Goal: Information Seeking & Learning: Learn about a topic

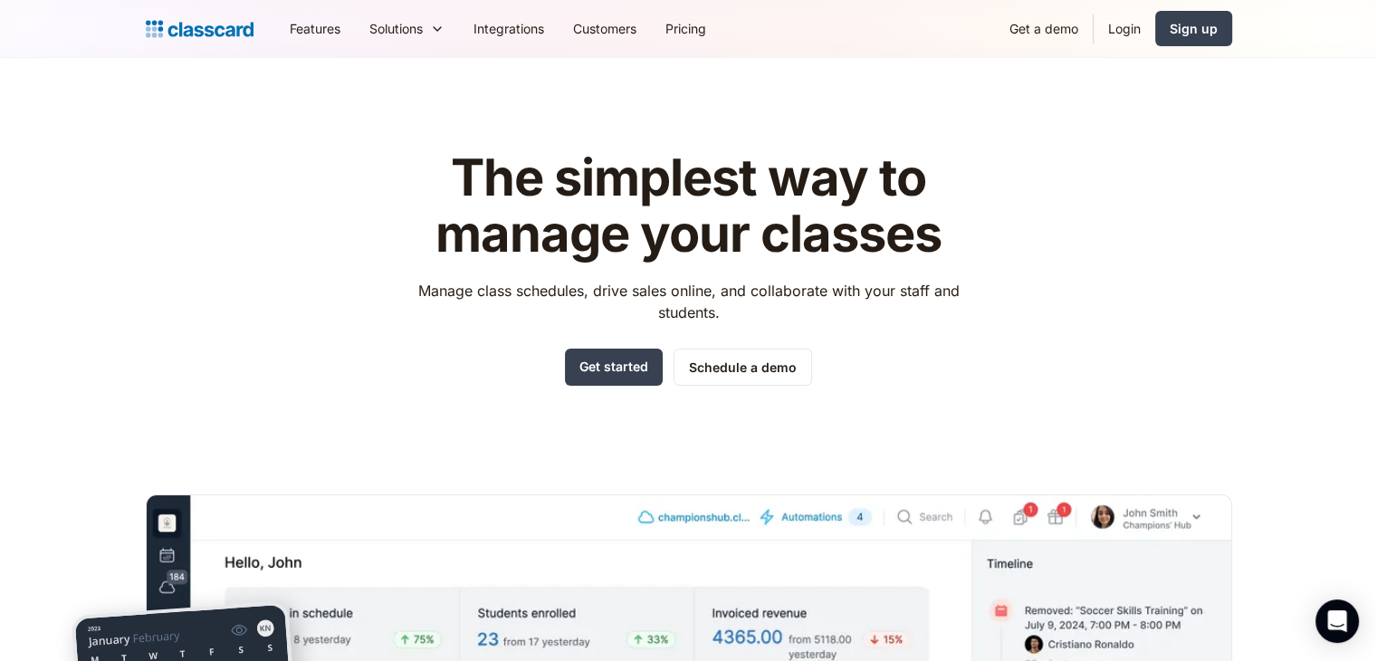
scroll to position [217, 0]
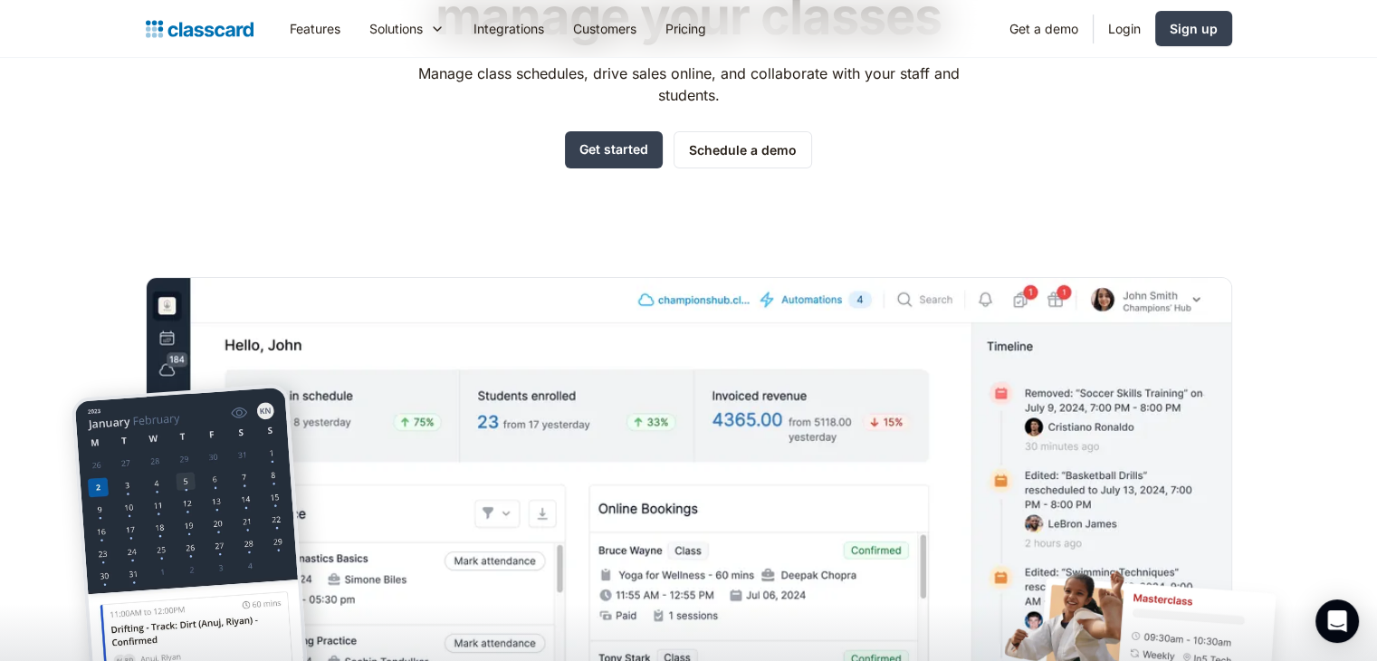
click at [1126, 173] on div "The simplest way to manage your classes Manage class schedules, drive sales onl…" at bounding box center [689, 330] width 1086 height 852
click at [700, 22] on link "Pricing" at bounding box center [686, 28] width 70 height 41
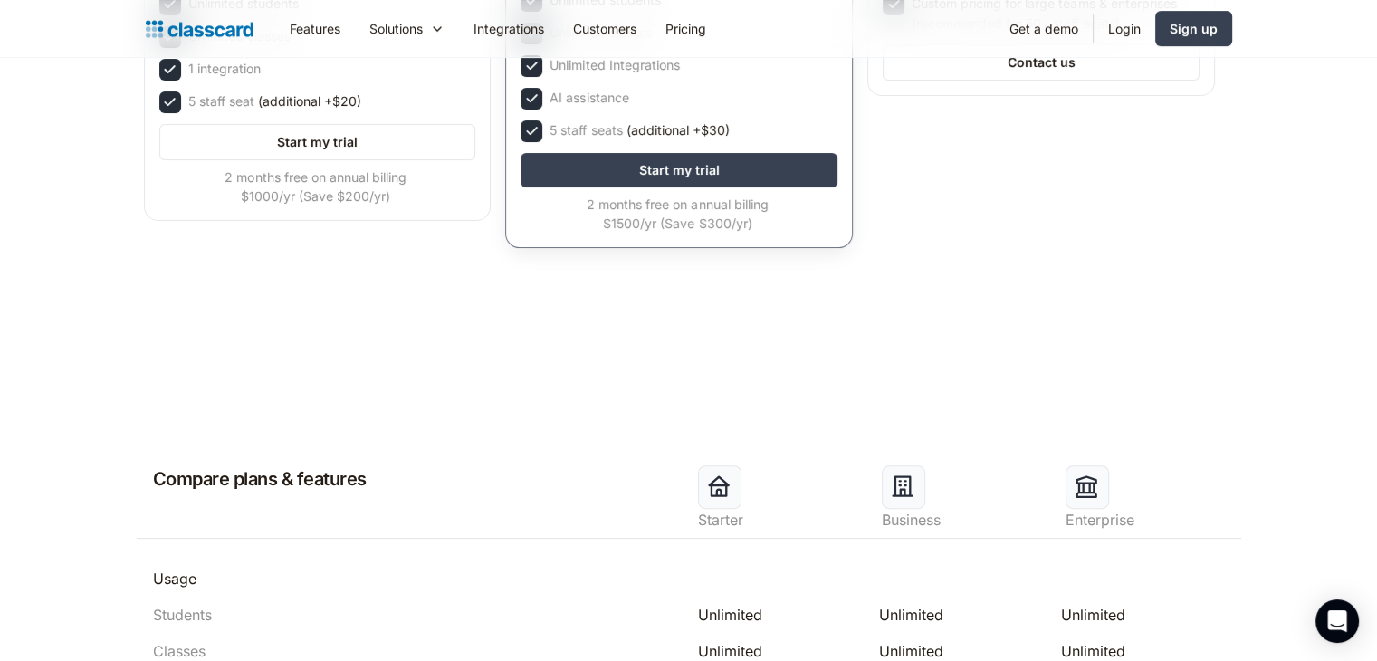
scroll to position [501, 0]
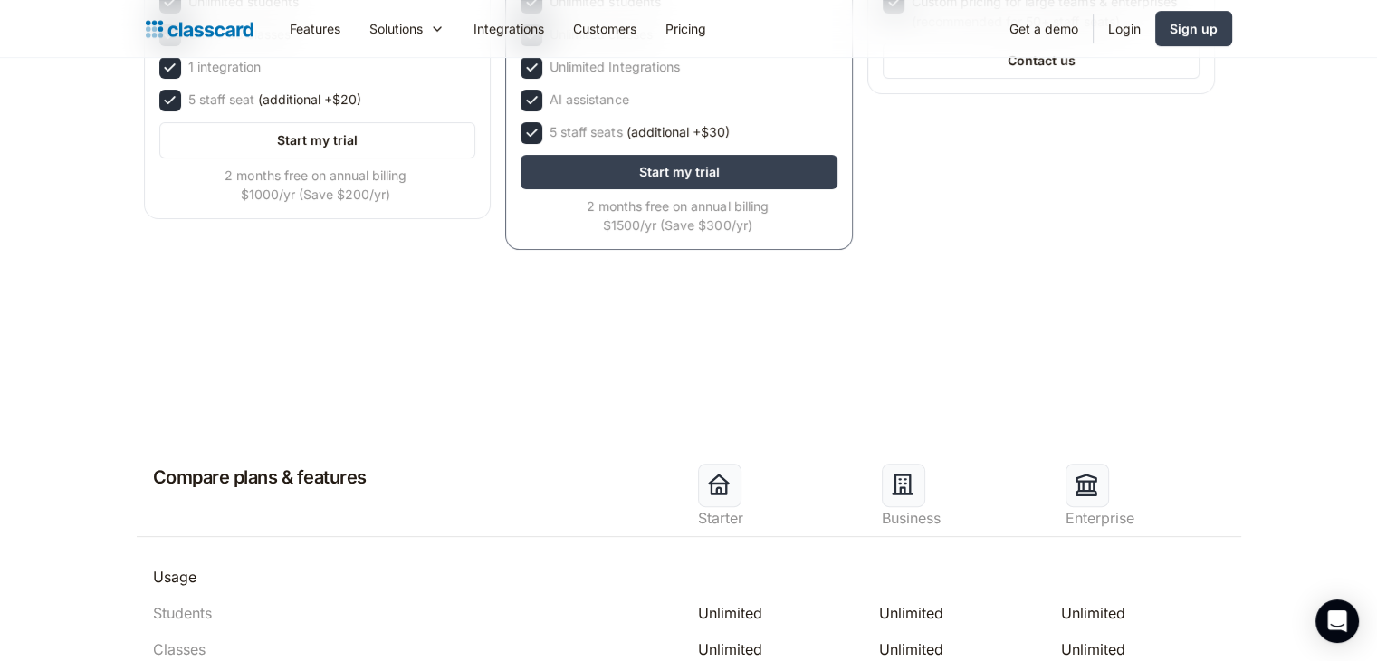
click at [1052, 221] on div "Starter $ 100 Per month Unlimited students Unlimited classes 1 integration 5 st…" at bounding box center [680, 41] width 1086 height 454
click at [948, 220] on div "Starter $ 100 Per month Unlimited students Unlimited classes 1 integration 5 st…" at bounding box center [680, 41] width 1086 height 454
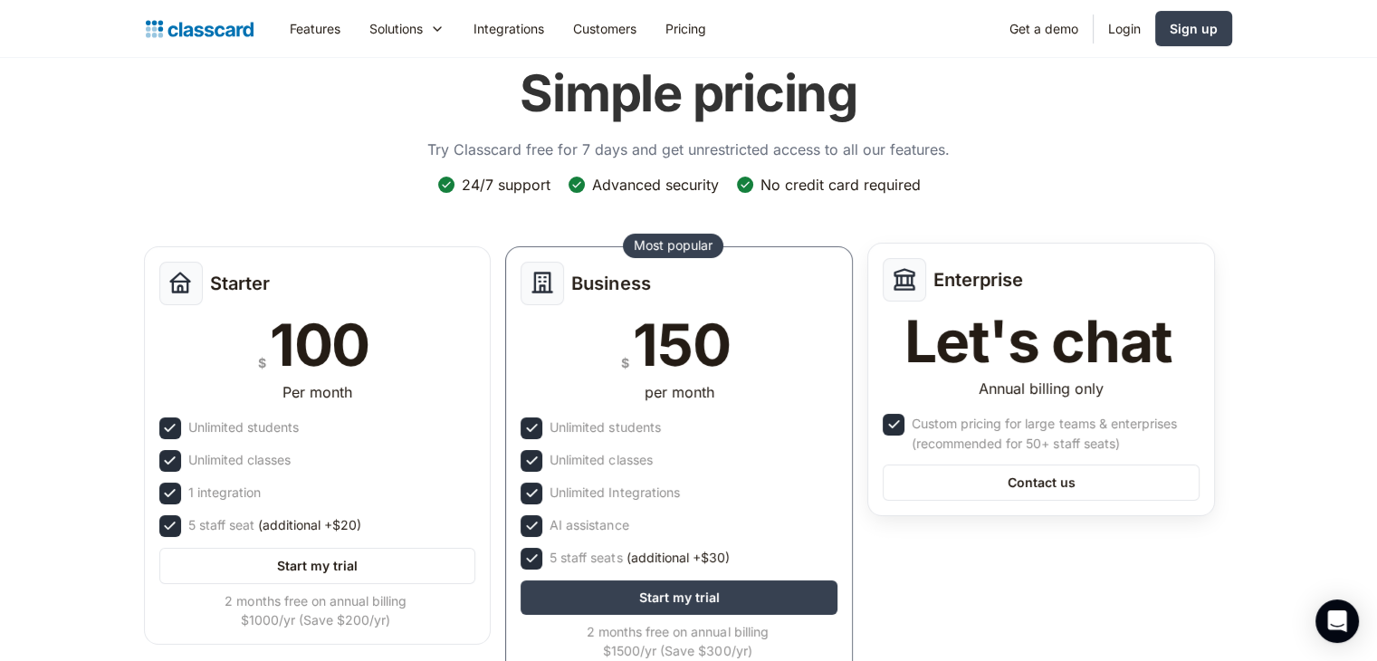
scroll to position [78, 0]
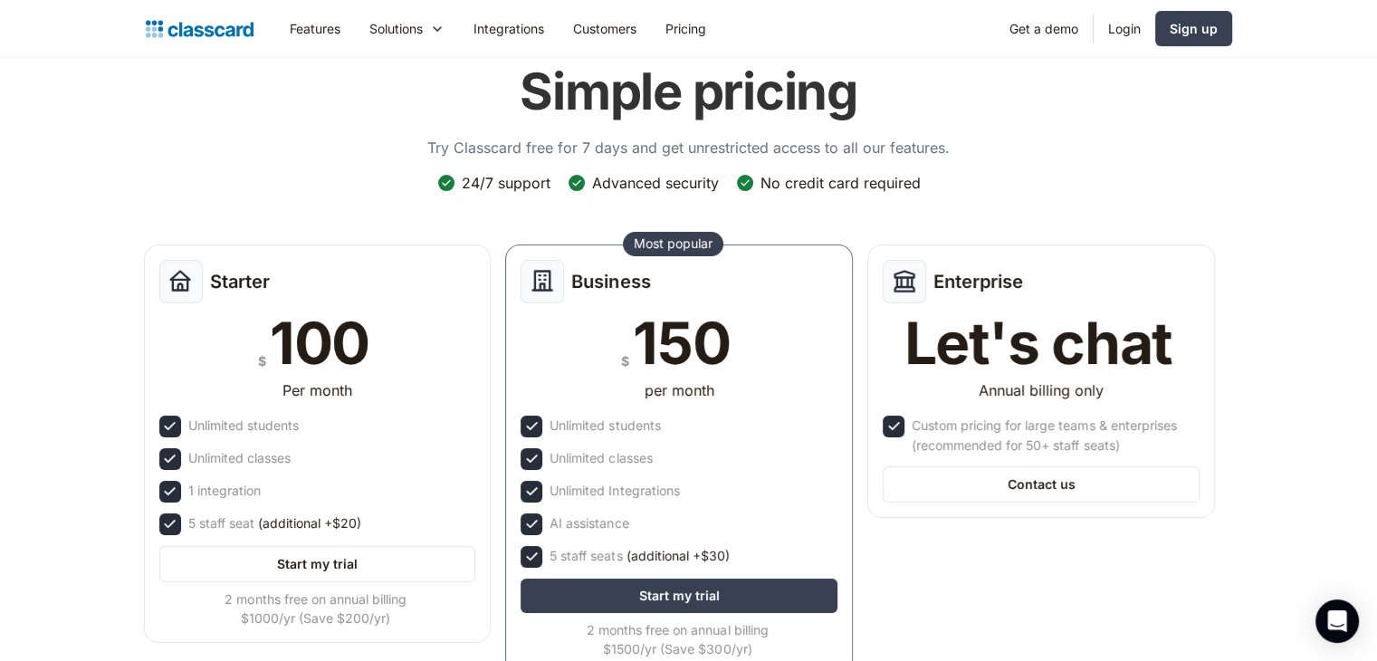
click at [1084, 176] on div "Simple pricing Try Classcard free for 7 days and get unrestricted access to all…" at bounding box center [689, 367] width 1086 height 648
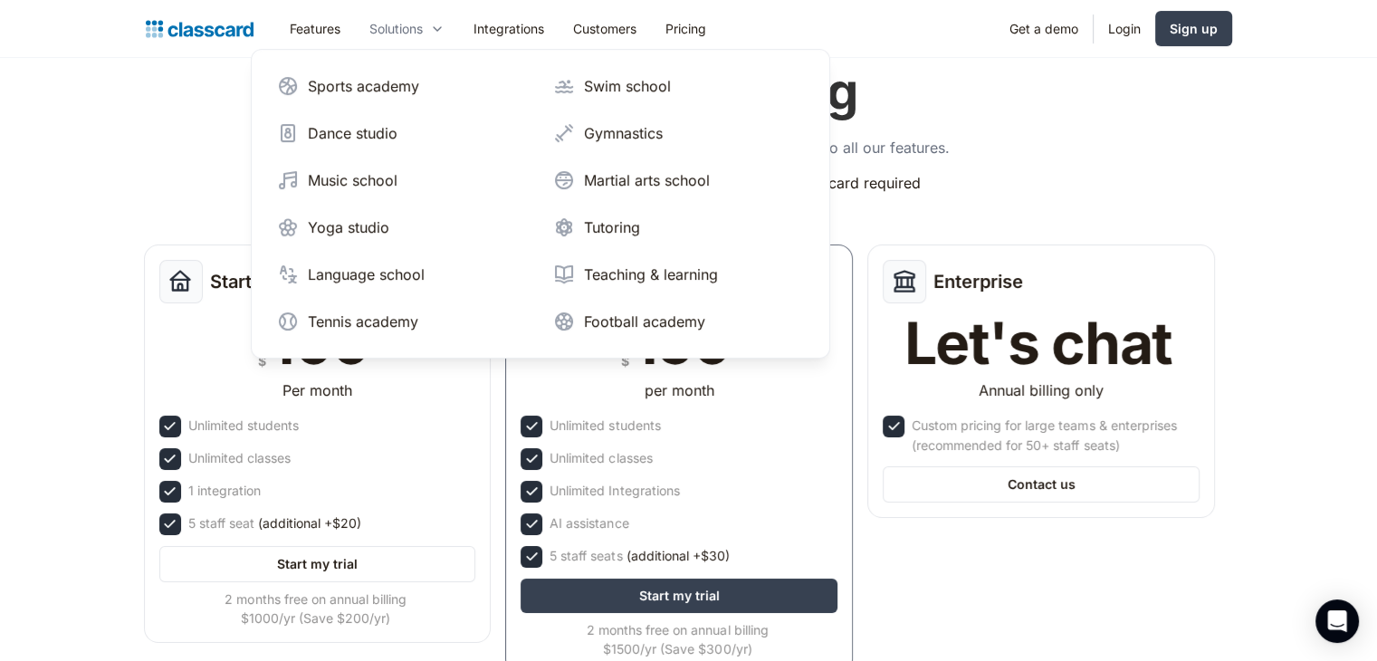
click at [402, 31] on div "Solutions" at bounding box center [395, 28] width 53 height 19
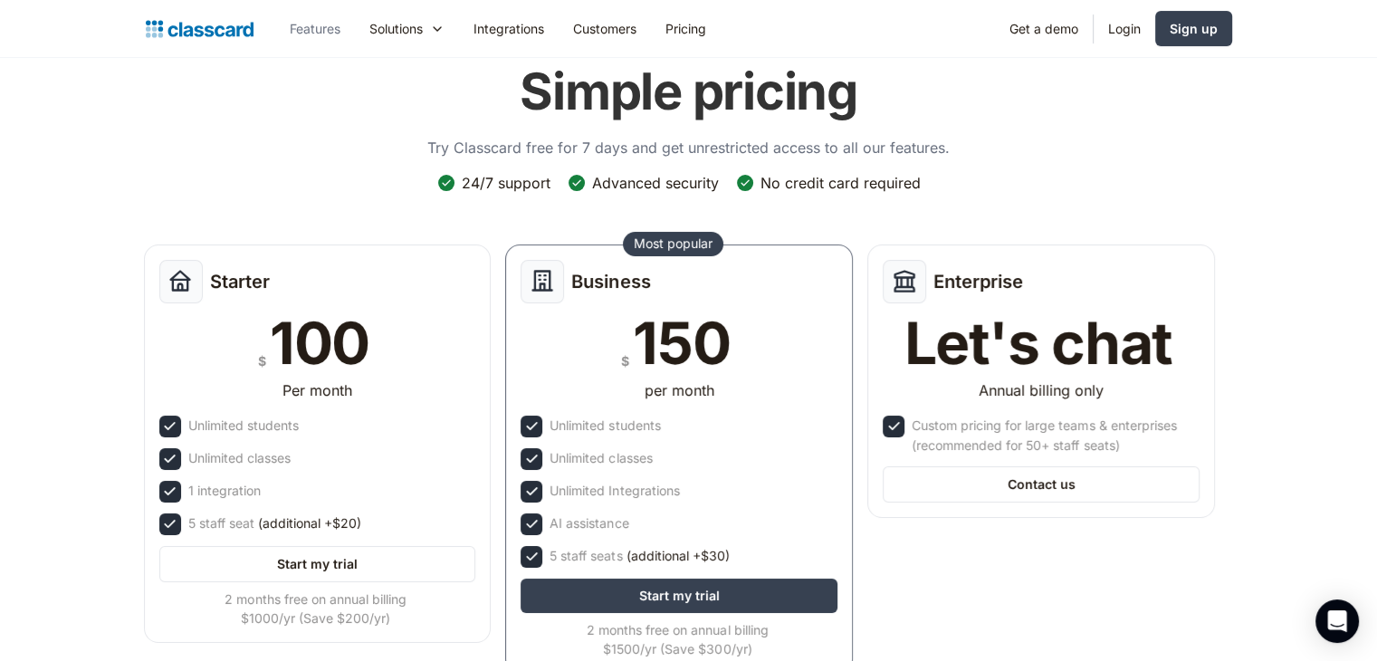
click at [318, 33] on link "Features" at bounding box center [315, 28] width 80 height 41
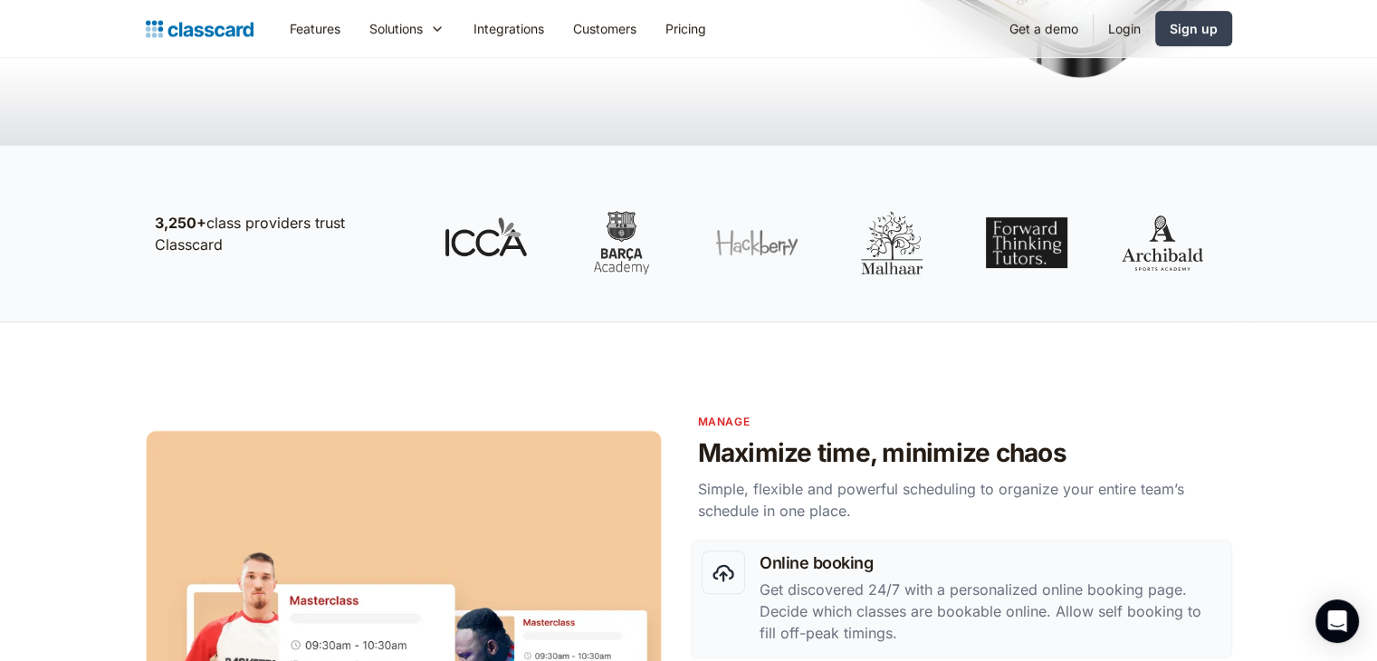
scroll to position [480, 0]
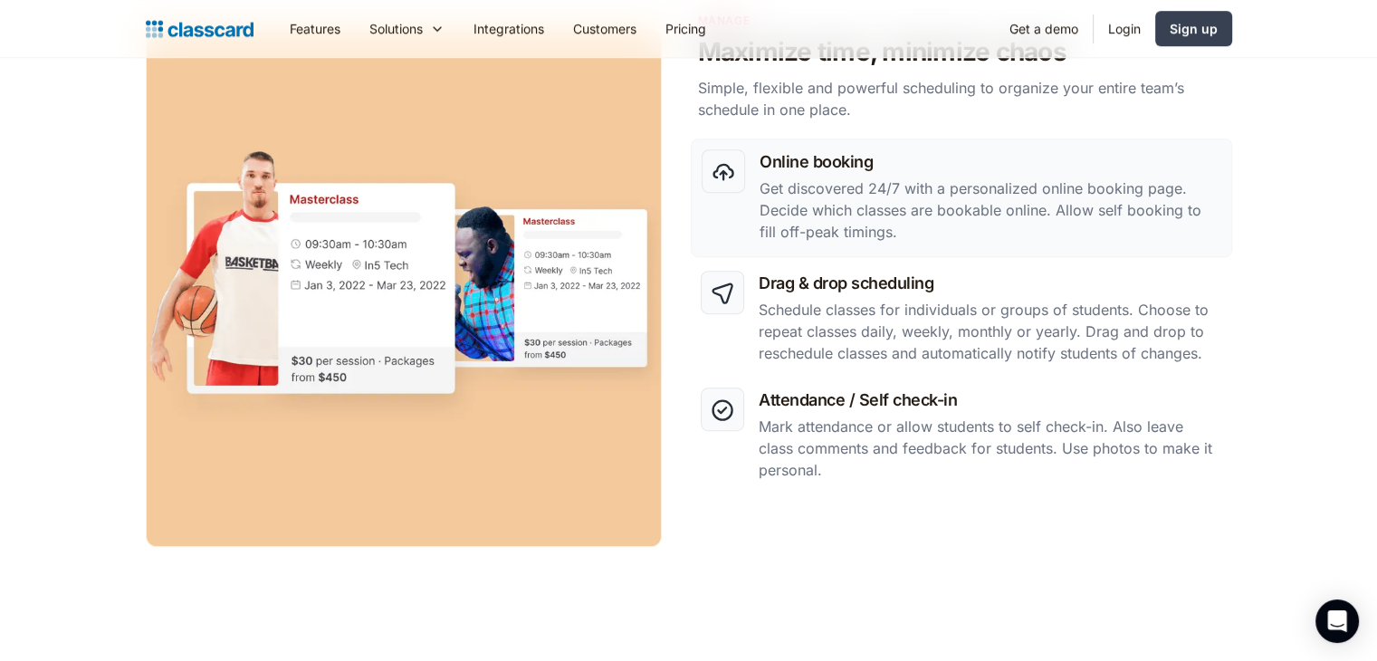
click at [843, 581] on div "Manage Maximize time, minimize chaos Simple, flexible and powerful scheduling t…" at bounding box center [689, 329] width 1086 height 634
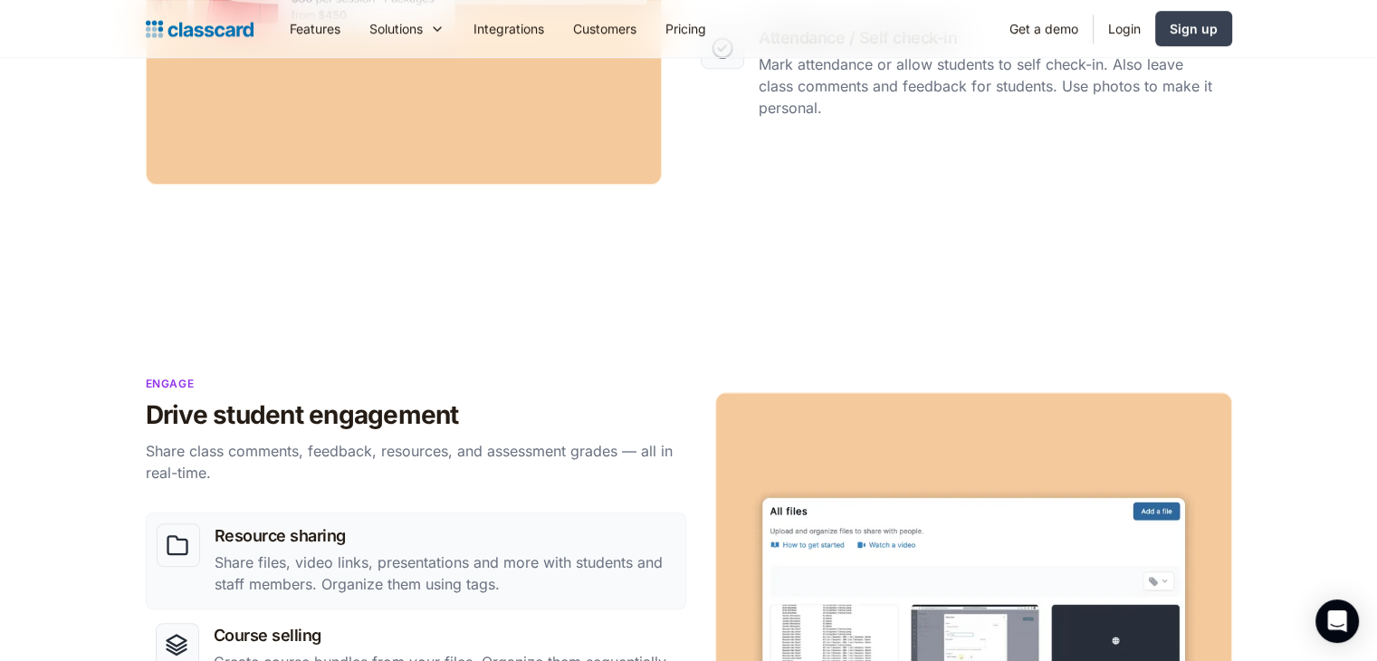
click at [902, 309] on section "Engage Drive student engagement Share class comments, feedback, resources, and …" at bounding box center [688, 646] width 1377 height 724
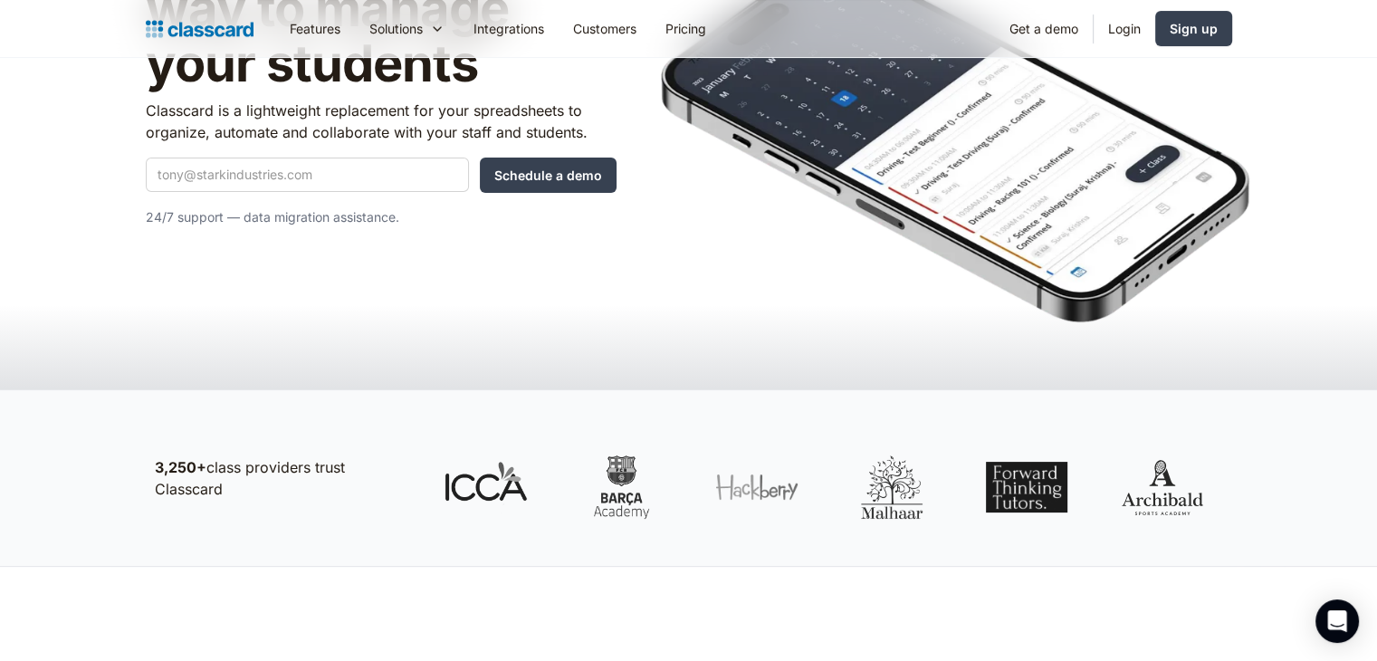
scroll to position [0, 0]
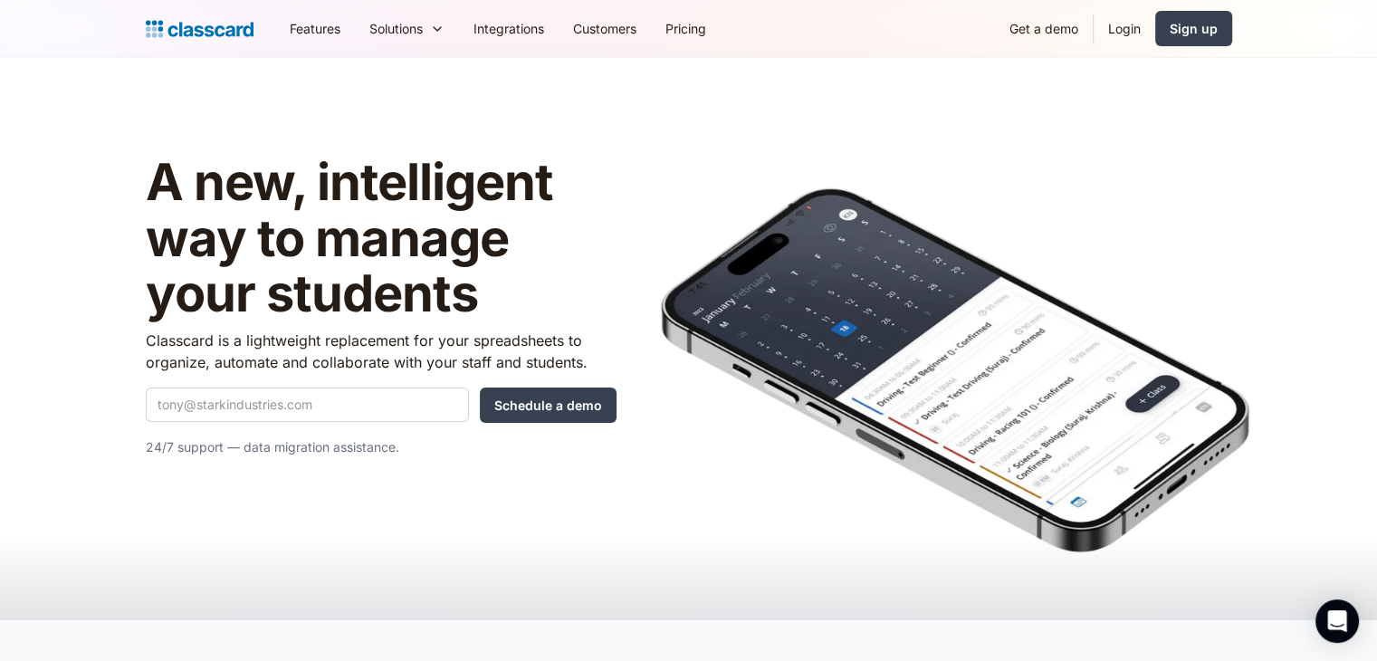
click at [808, 208] on img at bounding box center [955, 369] width 588 height 365
click at [885, 339] on img at bounding box center [955, 369] width 588 height 365
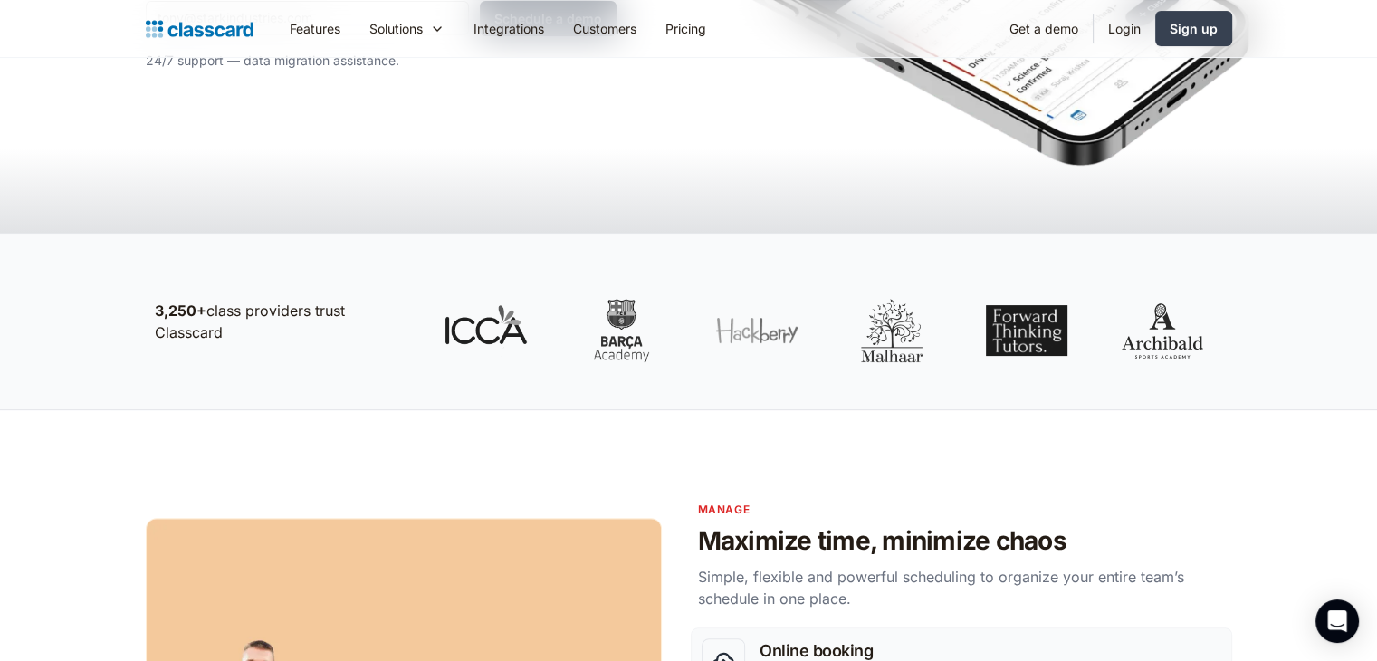
scroll to position [387, 0]
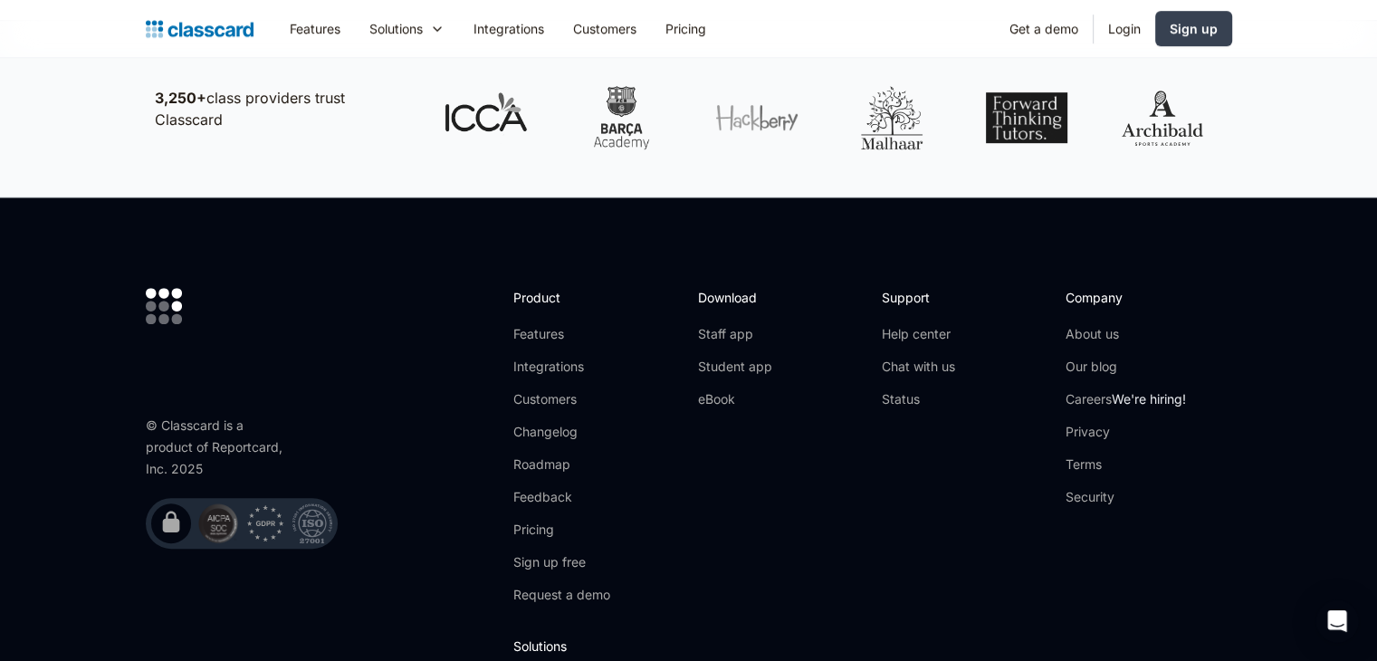
click at [743, 127] on div at bounding box center [756, 117] width 81 height 63
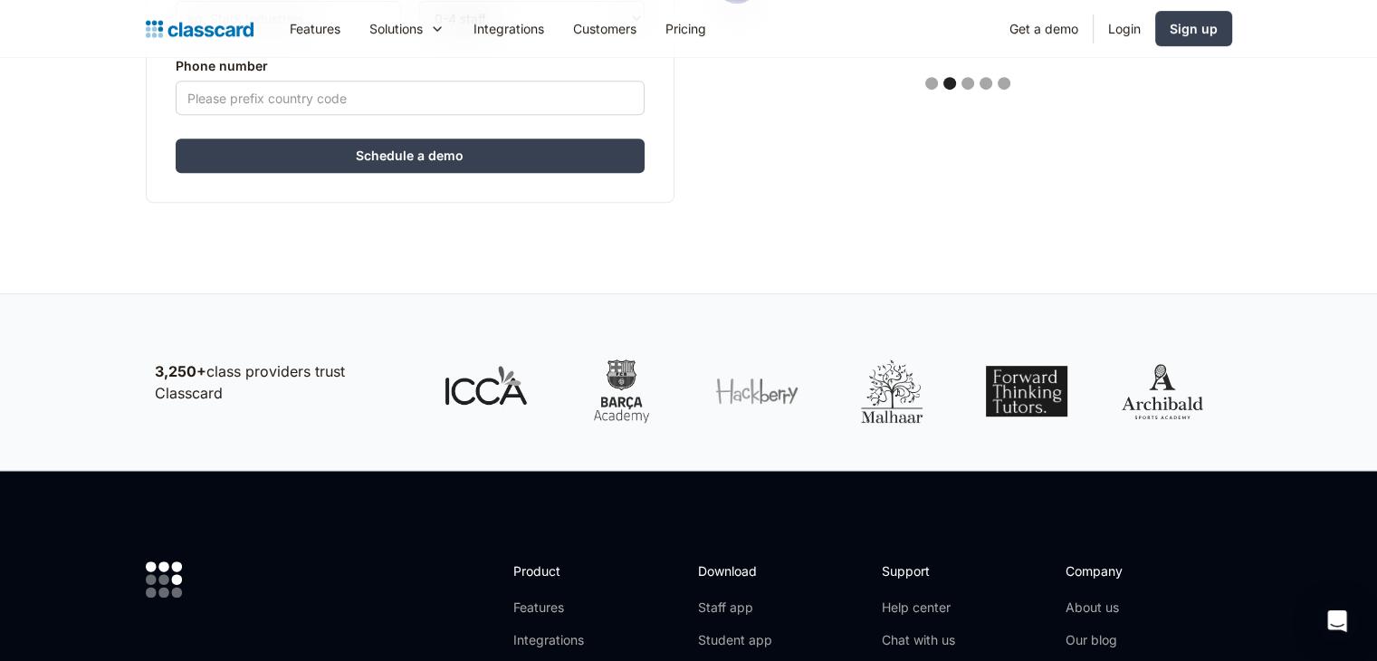
scroll to position [788, 0]
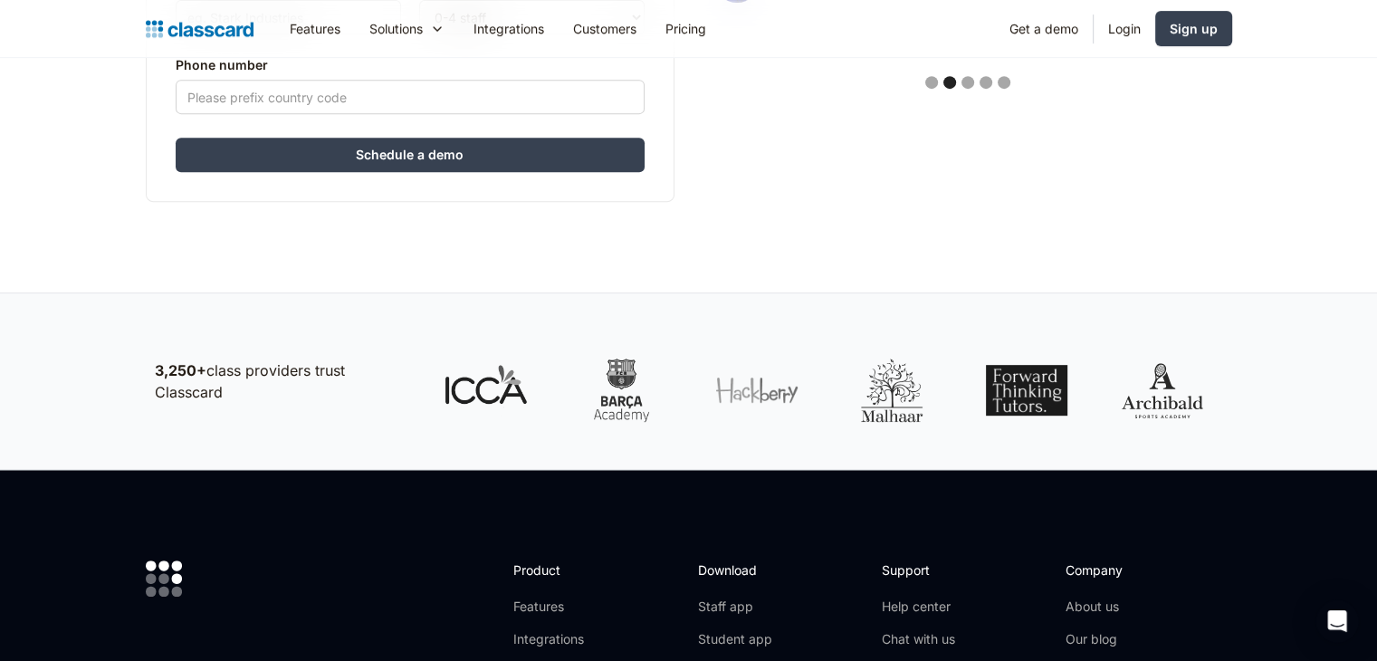
click at [963, 82] on div "Show slide 3 of 5" at bounding box center [967, 82] width 13 height 13
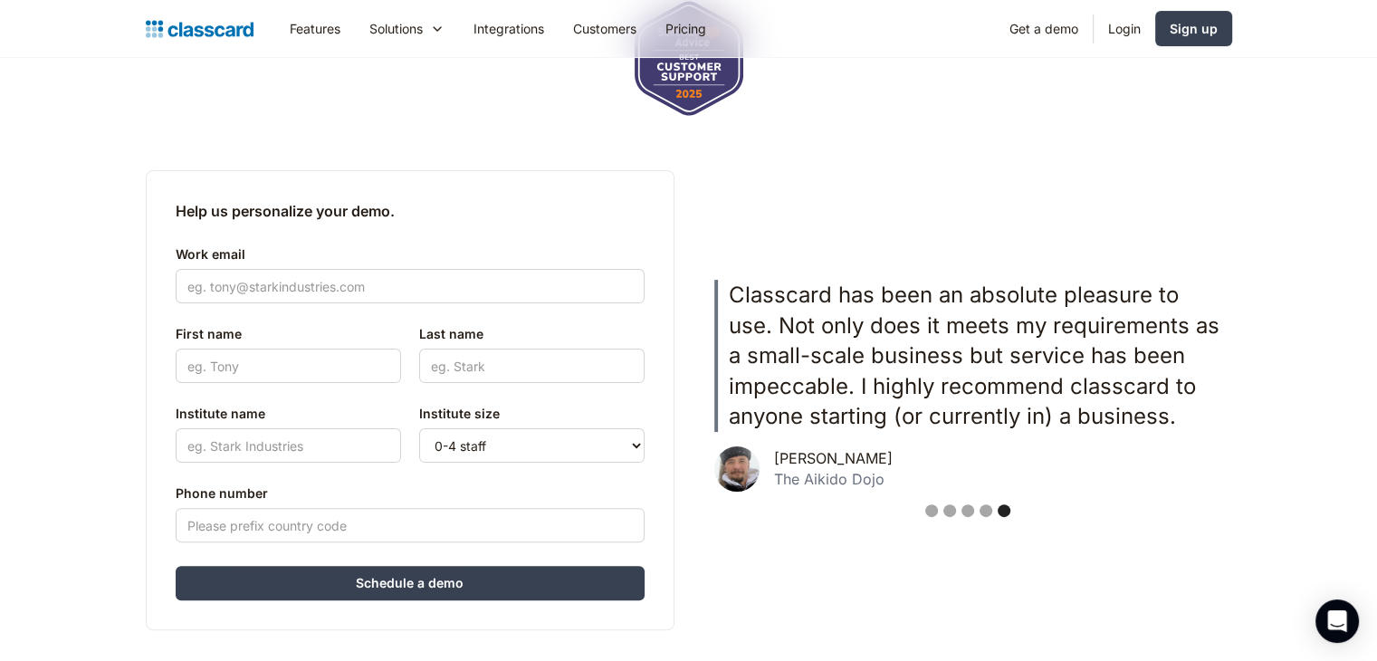
scroll to position [389, 0]
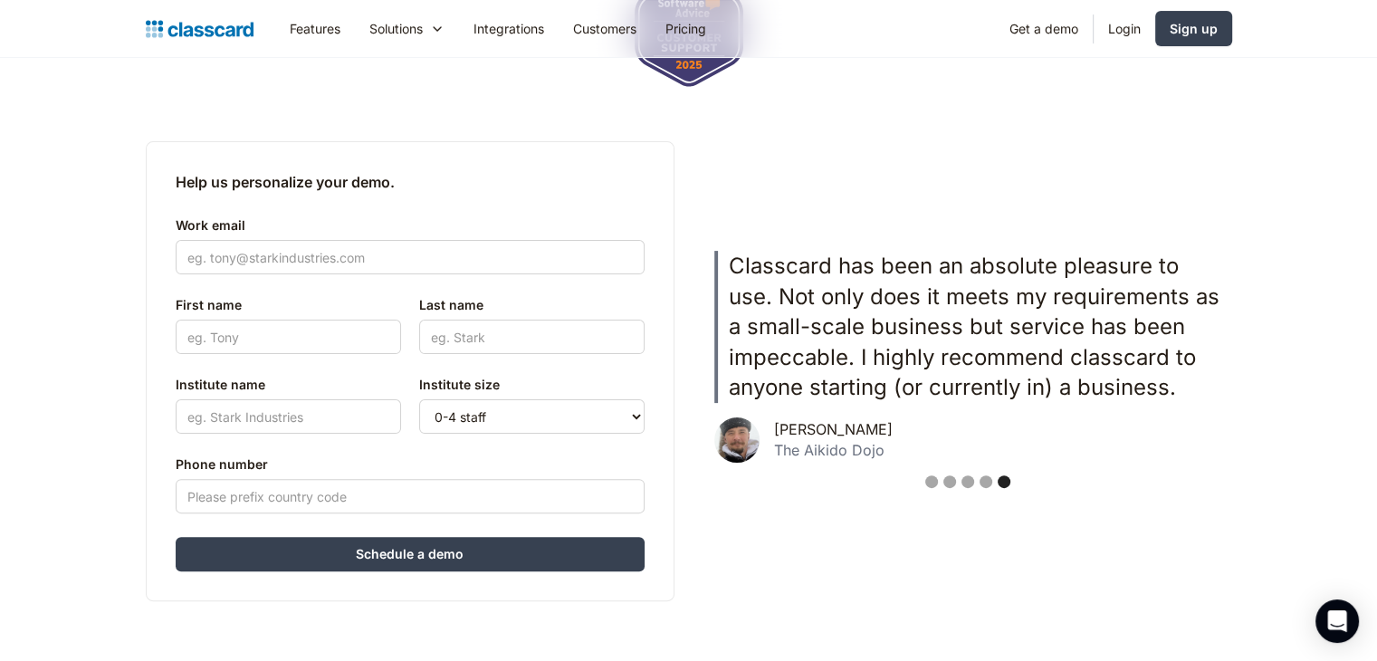
click at [813, 452] on div "The Aikido Dojo" at bounding box center [833, 450] width 119 height 17
copy div "The Aikido Dojo"
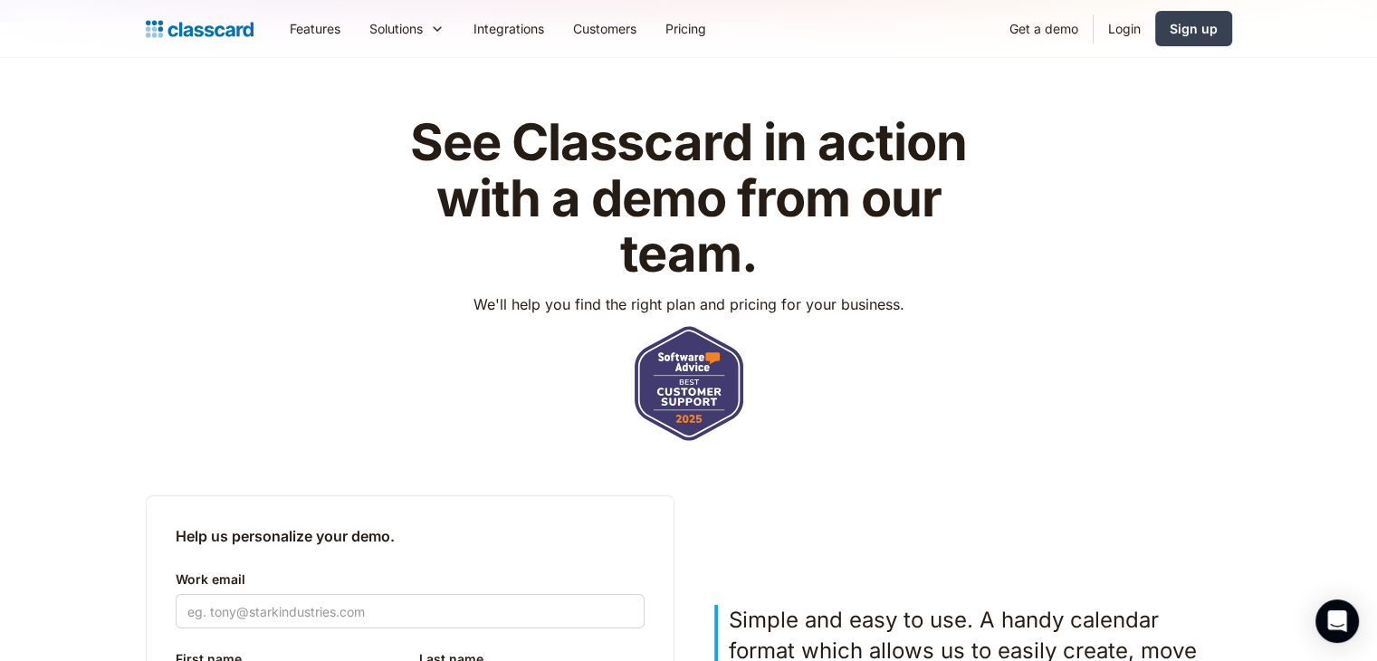
scroll to position [0, 0]
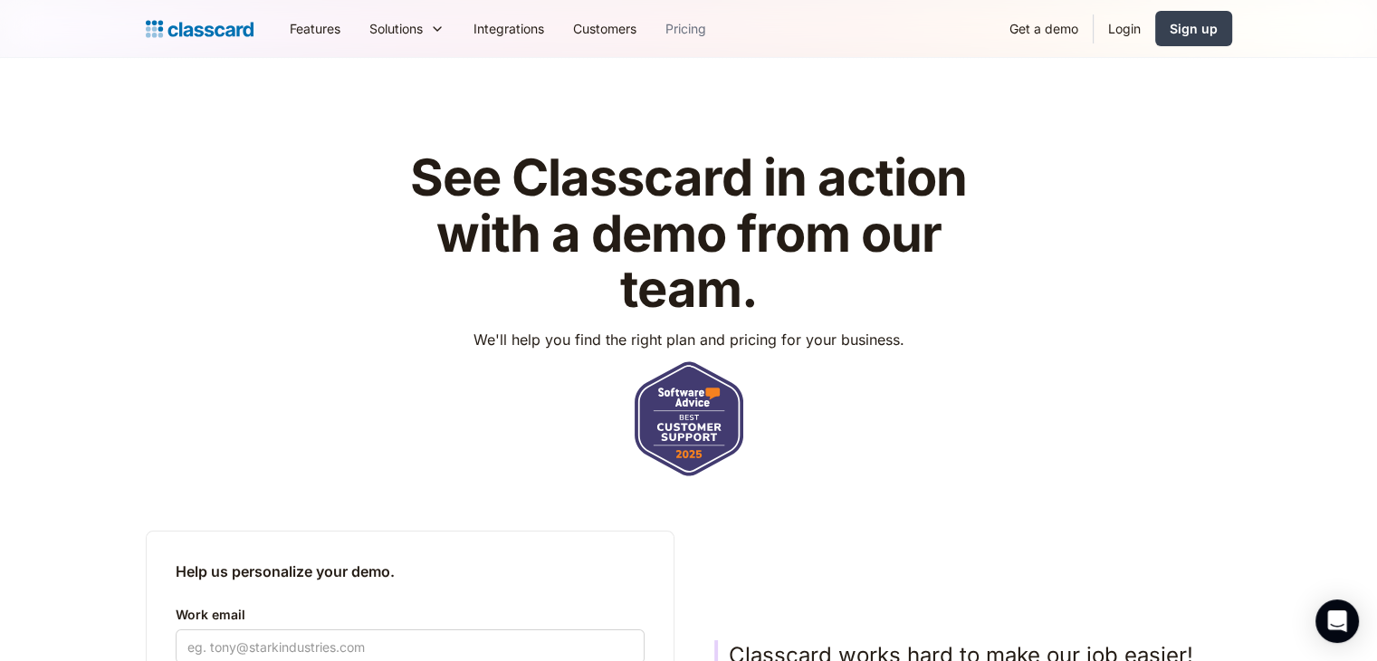
click at [688, 30] on link "Pricing" at bounding box center [686, 28] width 70 height 41
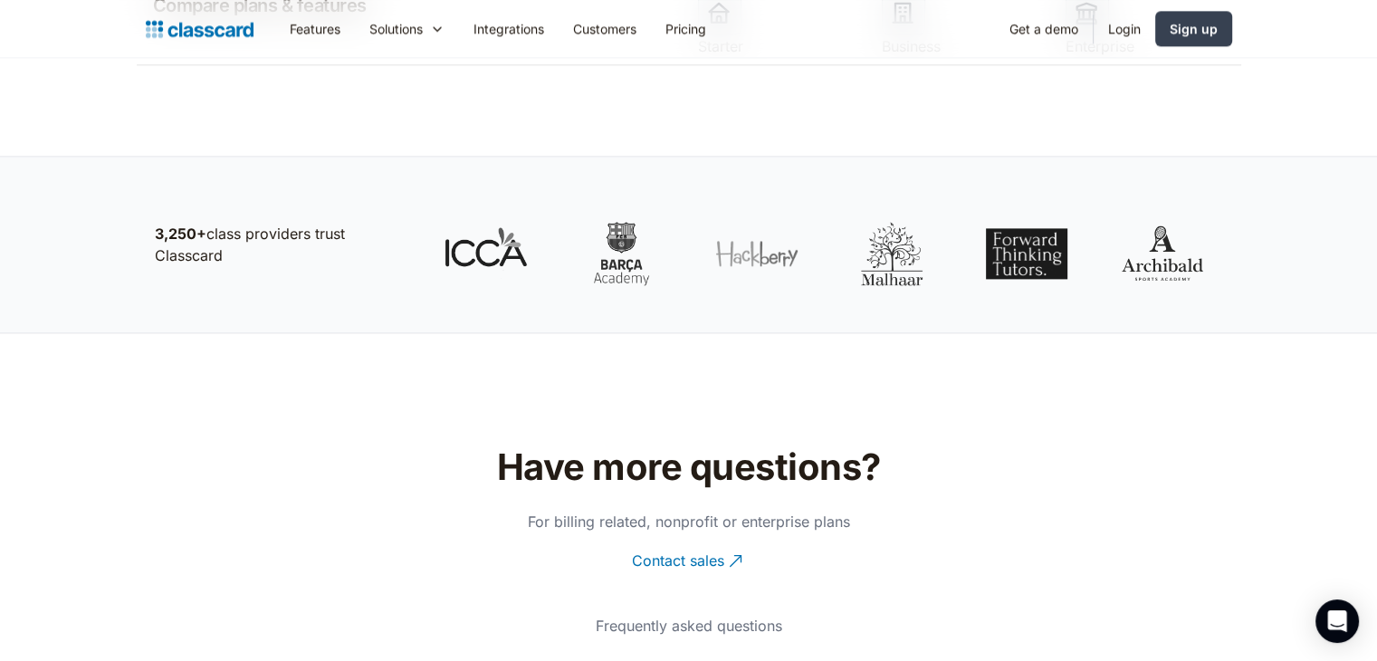
scroll to position [2418, 0]
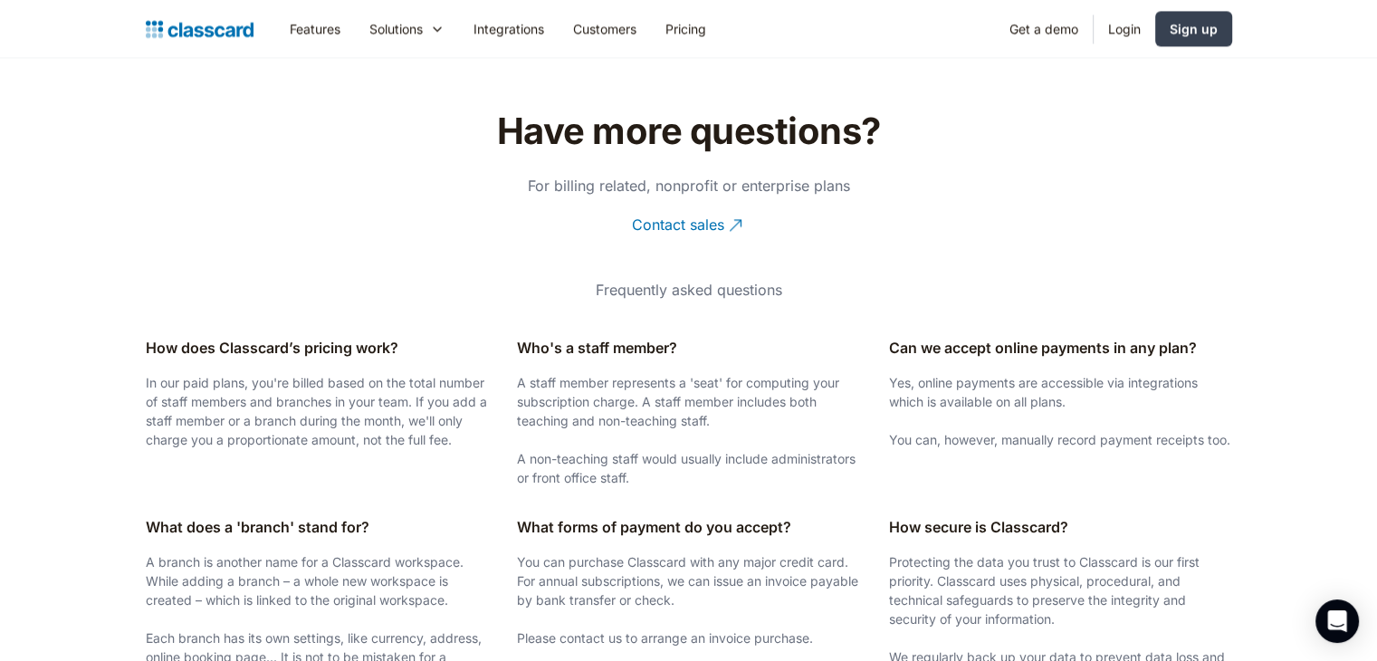
scroll to position [2759, 0]
click at [689, 230] on div "Contact sales" at bounding box center [678, 215] width 92 height 35
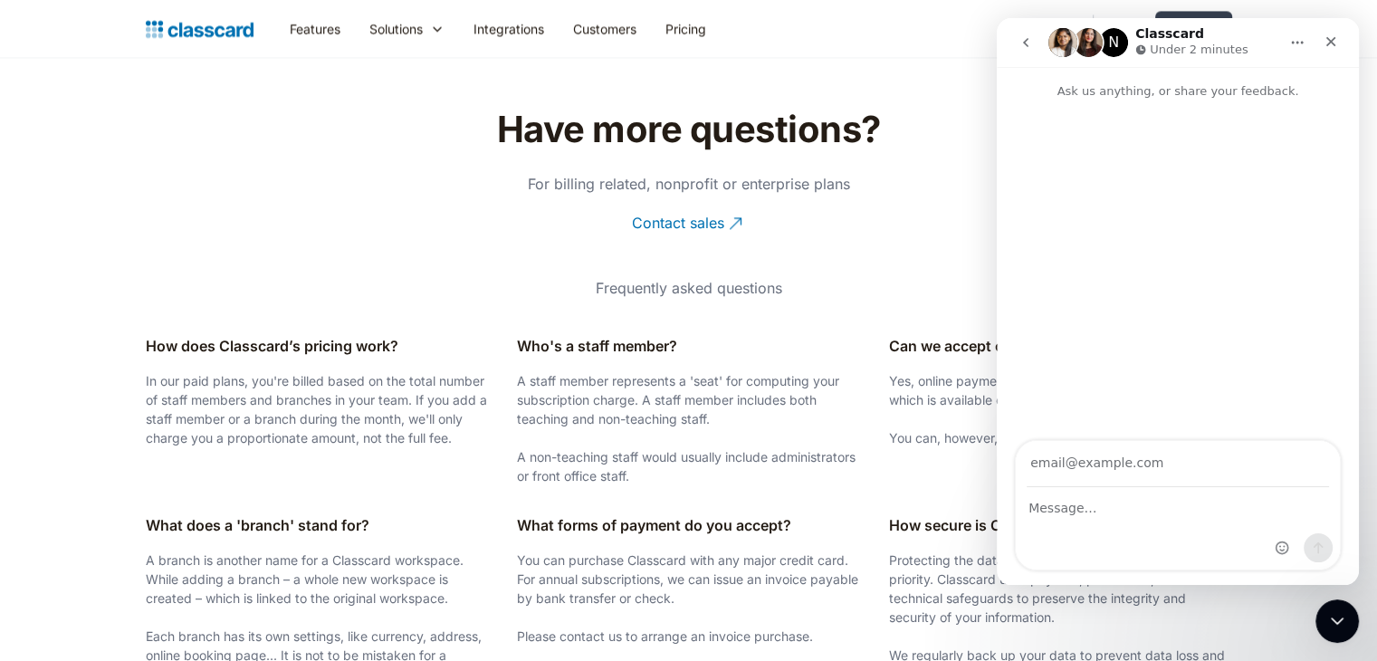
click at [1194, 44] on p "Under 2 minutes" at bounding box center [1198, 50] width 99 height 18
click at [1292, 48] on icon "Home" at bounding box center [1297, 42] width 14 height 14
click at [1250, 89] on div "Expand window" at bounding box center [1262, 88] width 100 height 19
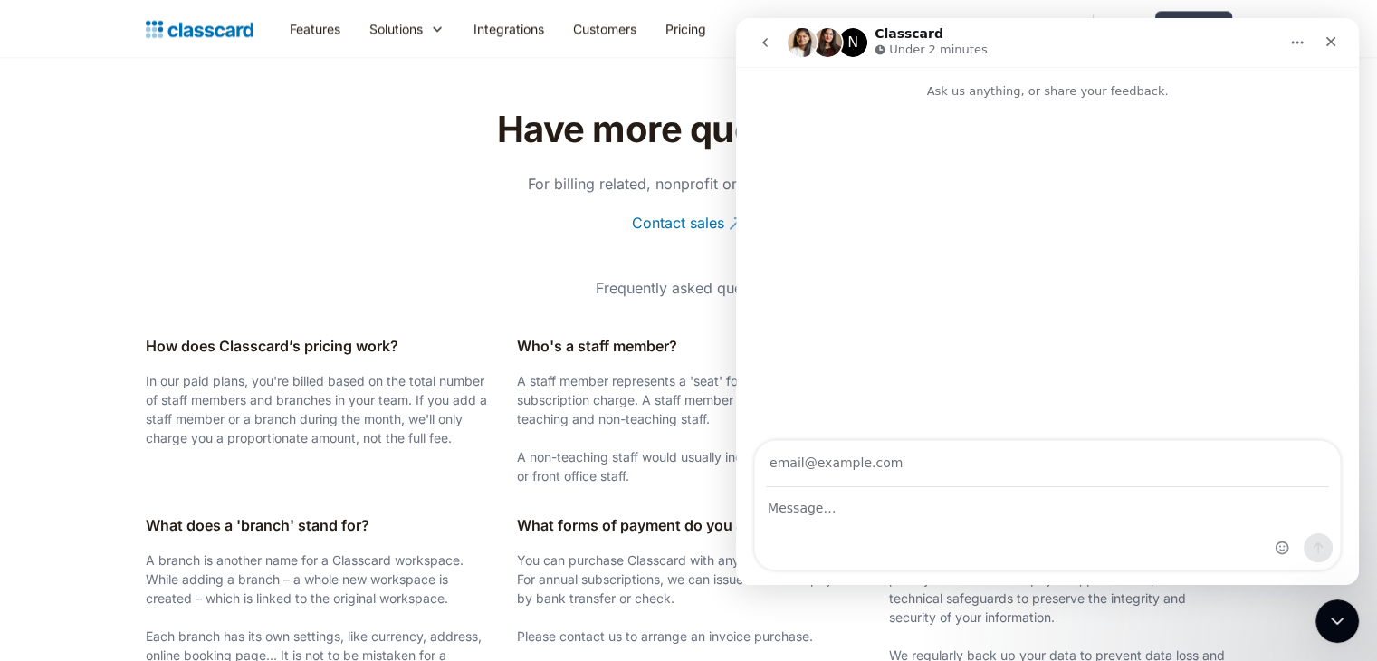
click at [830, 40] on img "Intercom messenger" at bounding box center [827, 42] width 29 height 29
click at [844, 44] on div "N" at bounding box center [852, 42] width 29 height 29
click at [1327, 37] on icon "Close" at bounding box center [1331, 42] width 10 height 10
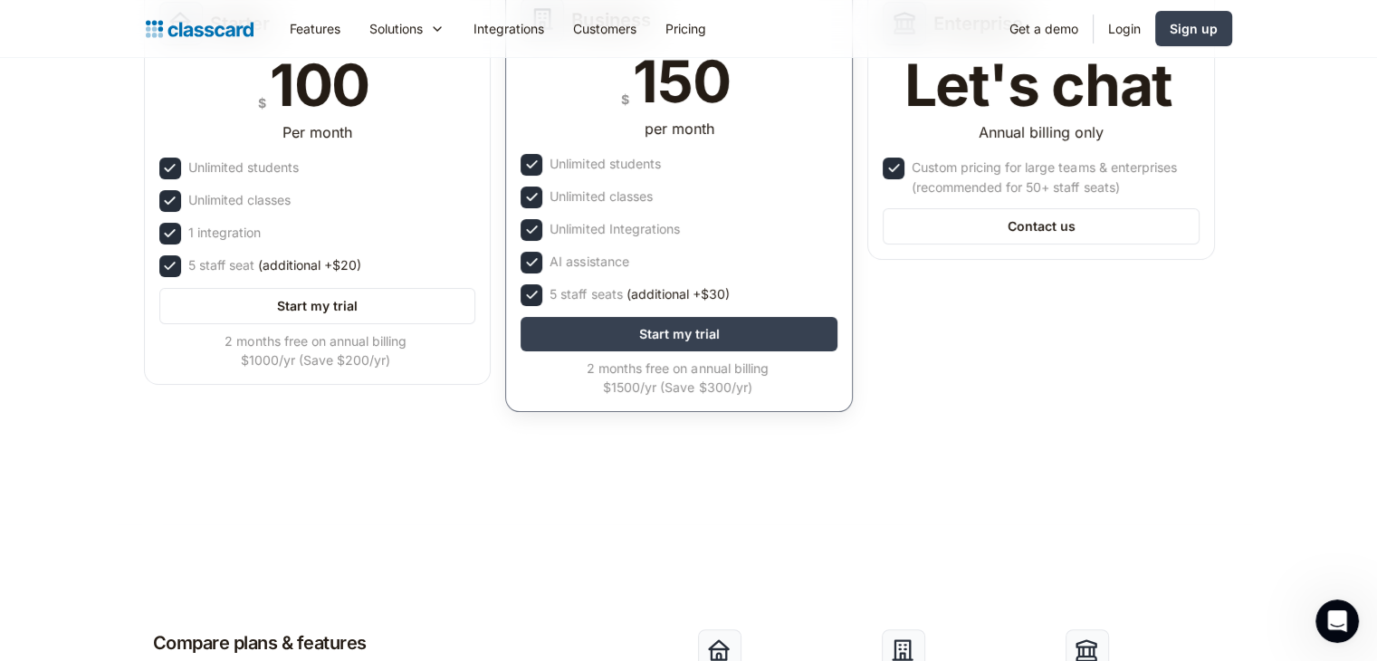
scroll to position [618, 0]
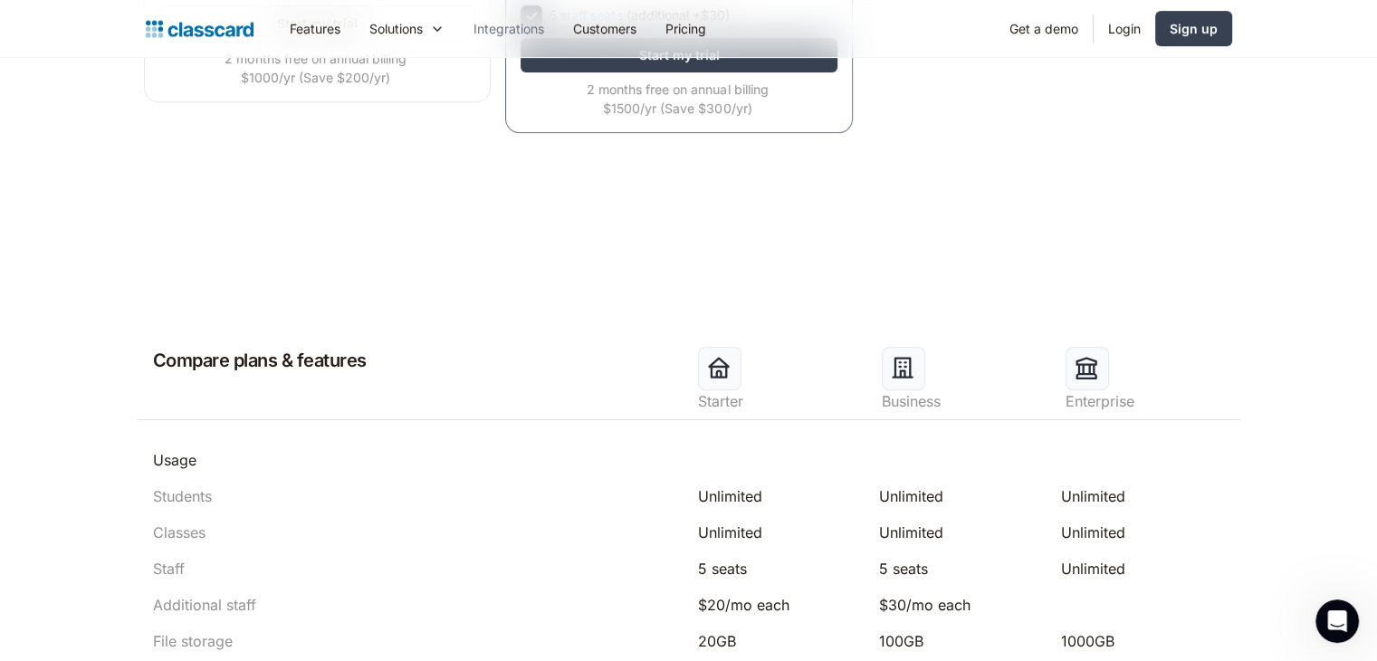
click at [510, 29] on link "Integrations" at bounding box center [509, 28] width 100 height 41
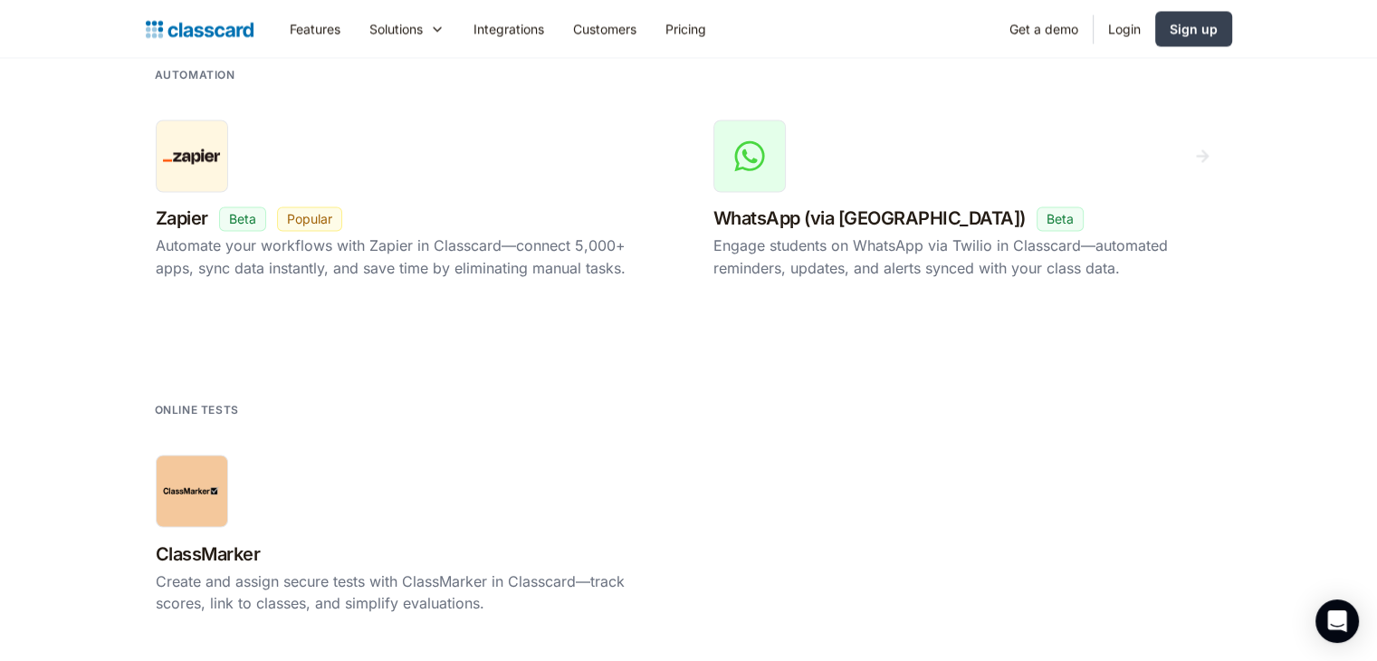
scroll to position [3175, 0]
